Goal: Task Accomplishment & Management: Use online tool/utility

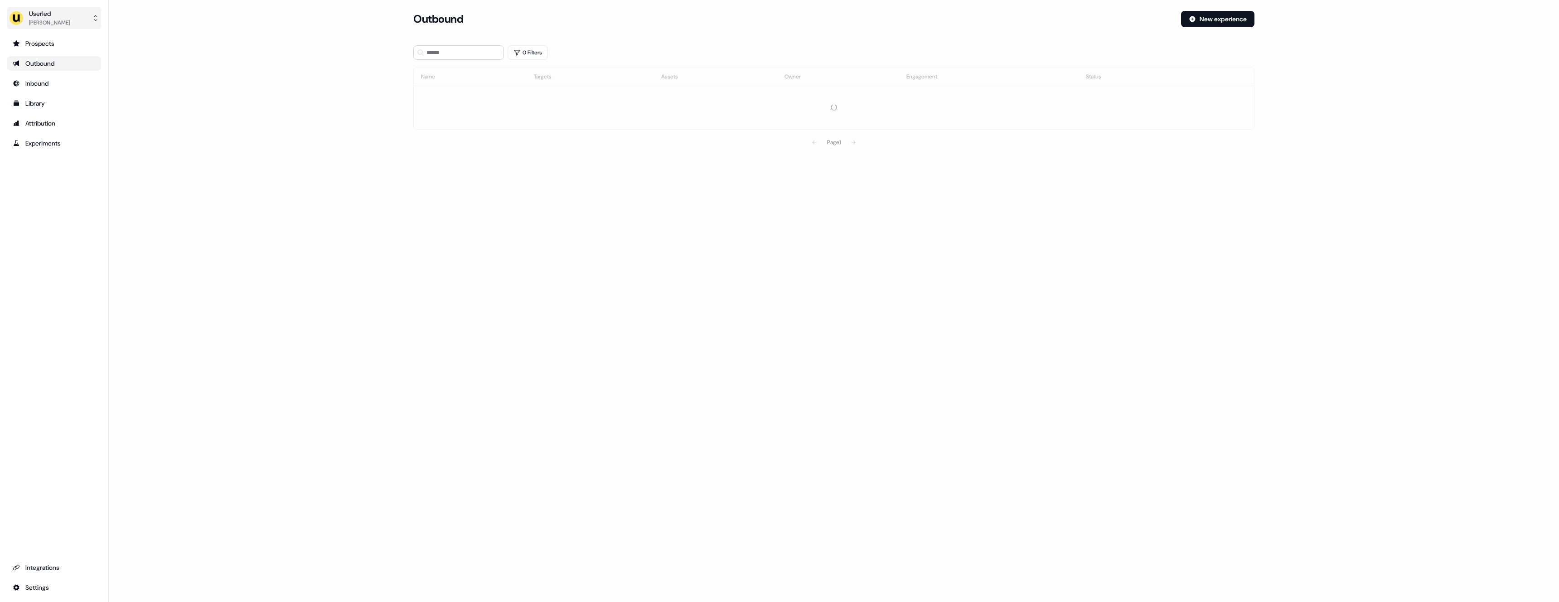
click at [68, 15] on button "Userled [PERSON_NAME]" at bounding box center [54, 18] width 94 height 22
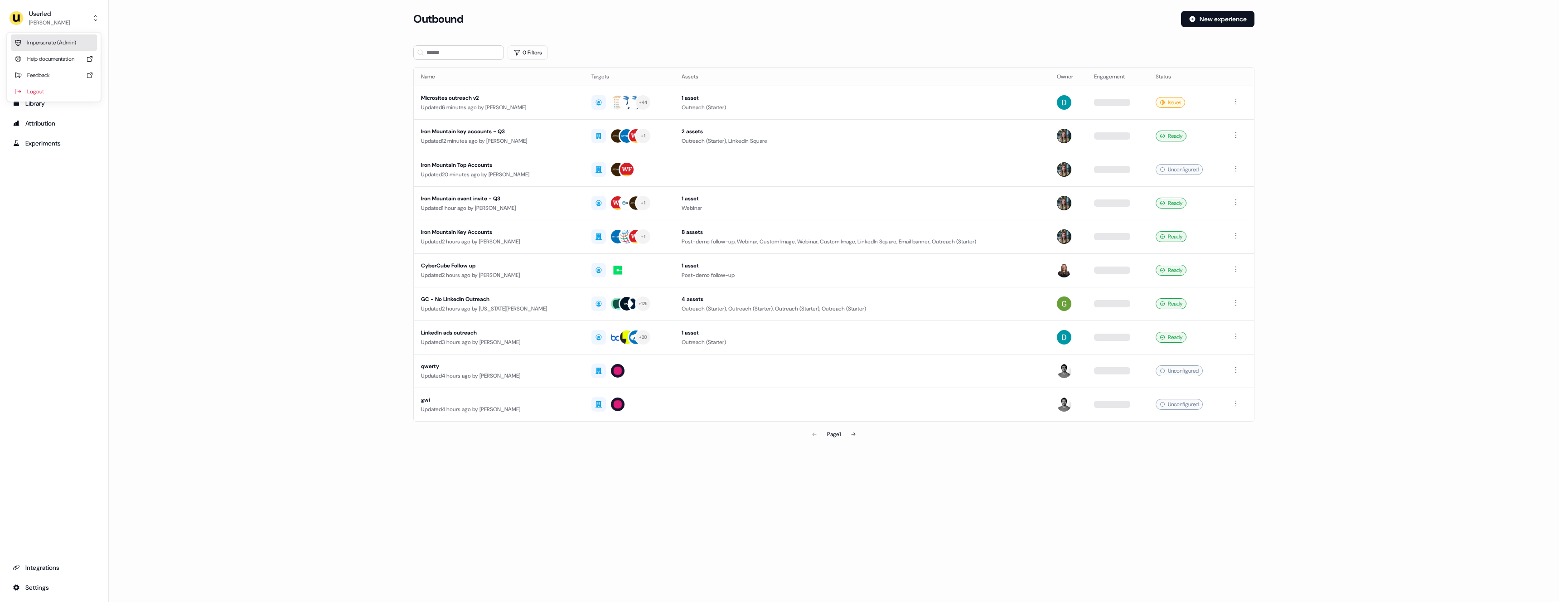
click at [73, 39] on div "Impersonate (Admin)" at bounding box center [54, 42] width 86 height 16
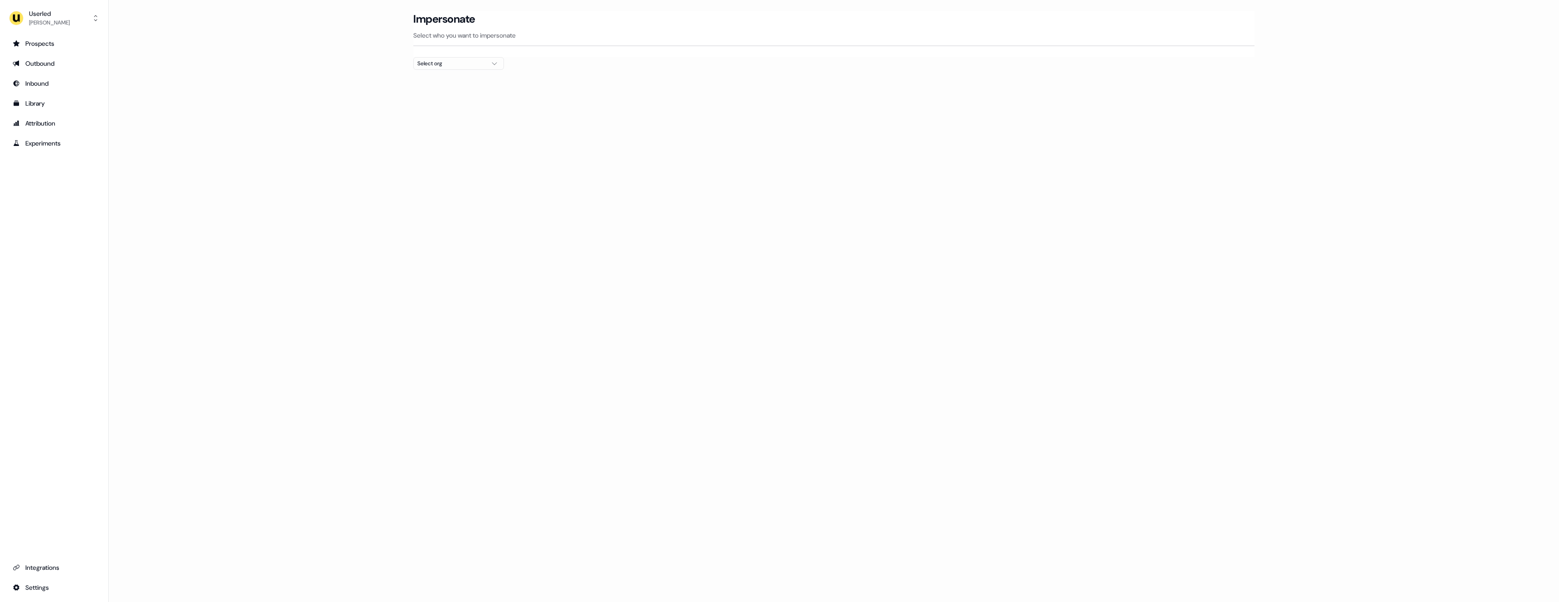
click at [434, 67] on div "Select org" at bounding box center [451, 63] width 68 height 9
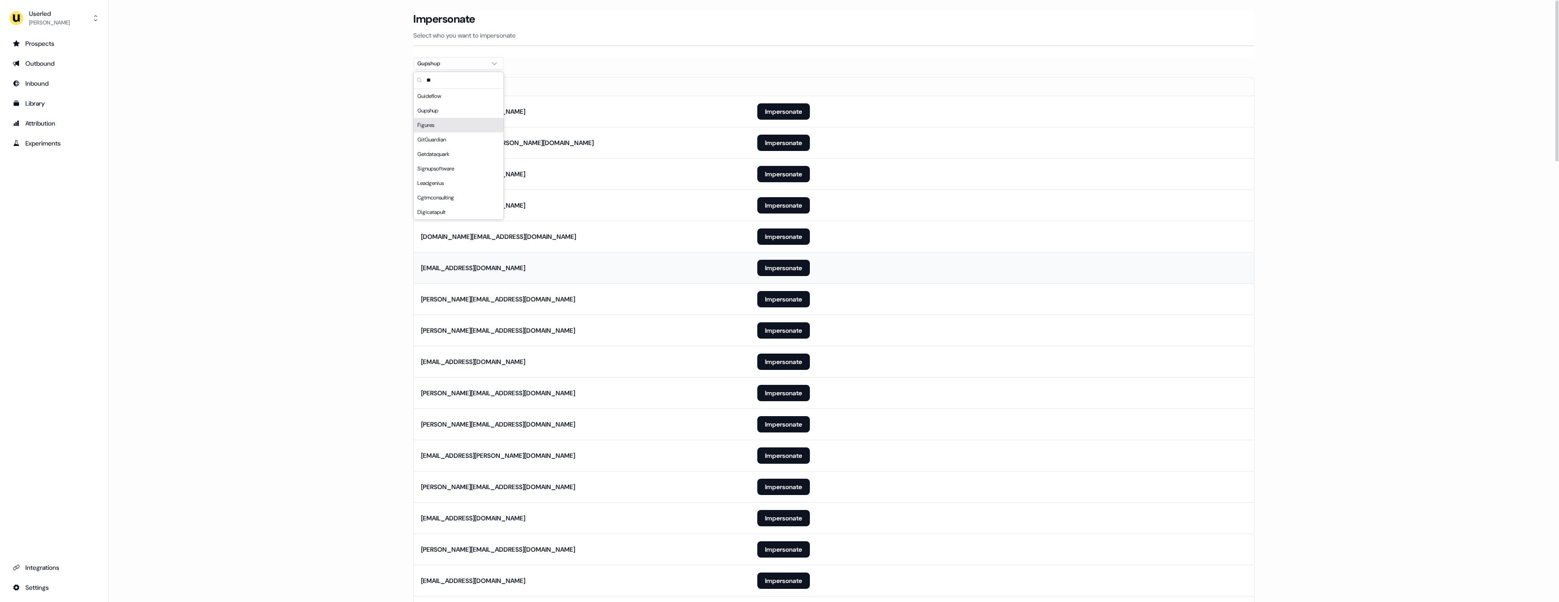
type input "**"
click at [941, 256] on td "Impersonate" at bounding box center [1002, 267] width 504 height 31
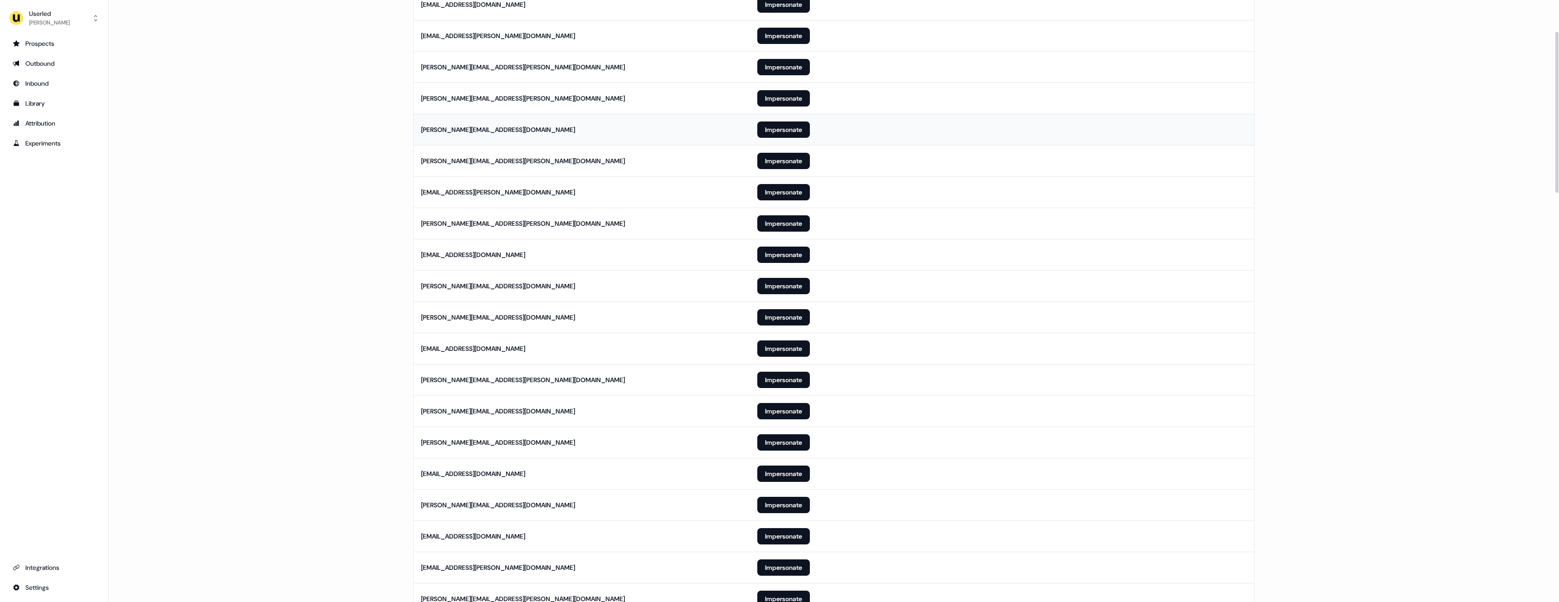
scroll to position [577, 0]
click at [799, 540] on button "Impersonate" at bounding box center [783, 535] width 53 height 16
